Goal: Information Seeking & Learning: Check status

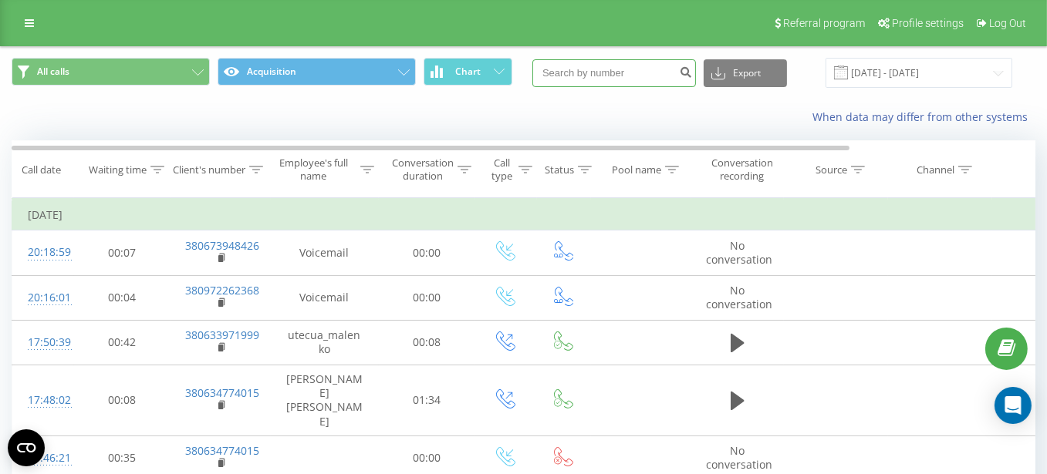
click at [590, 66] on input at bounding box center [613, 73] width 163 height 28
paste input "380989155805"
type input "380989155805"
click at [692, 72] on icon "submit" at bounding box center [685, 70] width 13 height 9
